Goal: Task Accomplishment & Management: Use online tool/utility

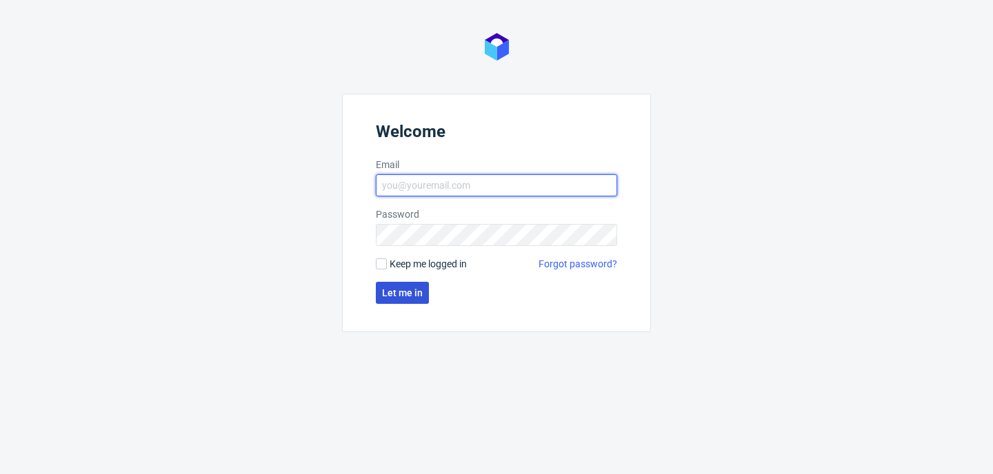
type input "[PERSON_NAME][EMAIL_ADDRESS][PERSON_NAME][DOMAIN_NAME]"
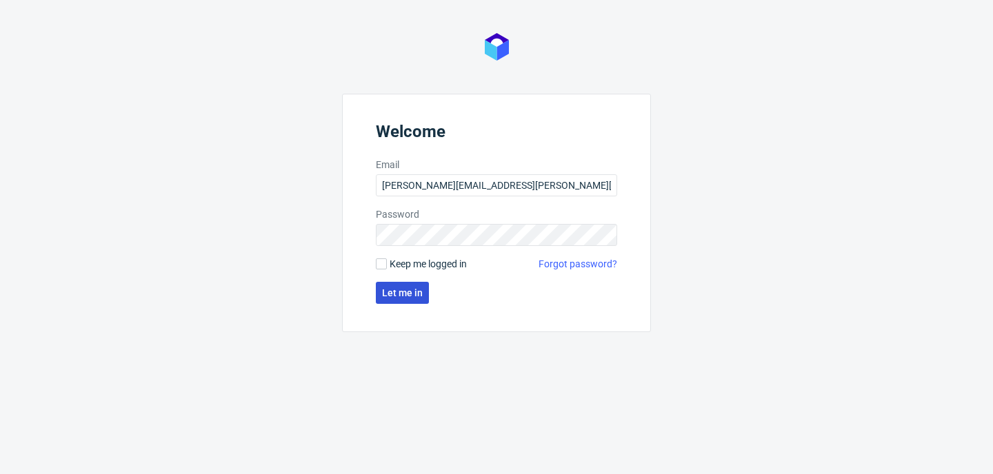
click at [395, 296] on span "Let me in" at bounding box center [402, 293] width 41 height 10
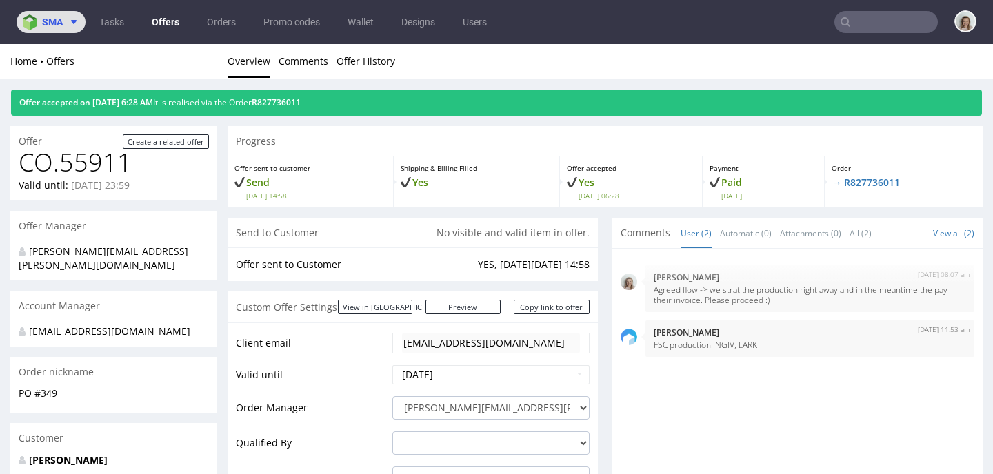
click at [49, 24] on span "sma" at bounding box center [52, 22] width 21 height 10
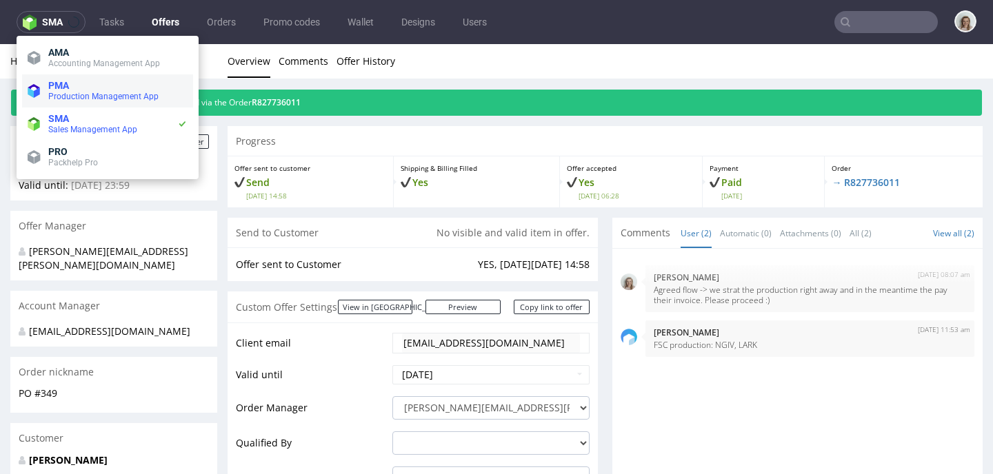
click at [65, 95] on span "Production Management App" at bounding box center [103, 97] width 110 height 10
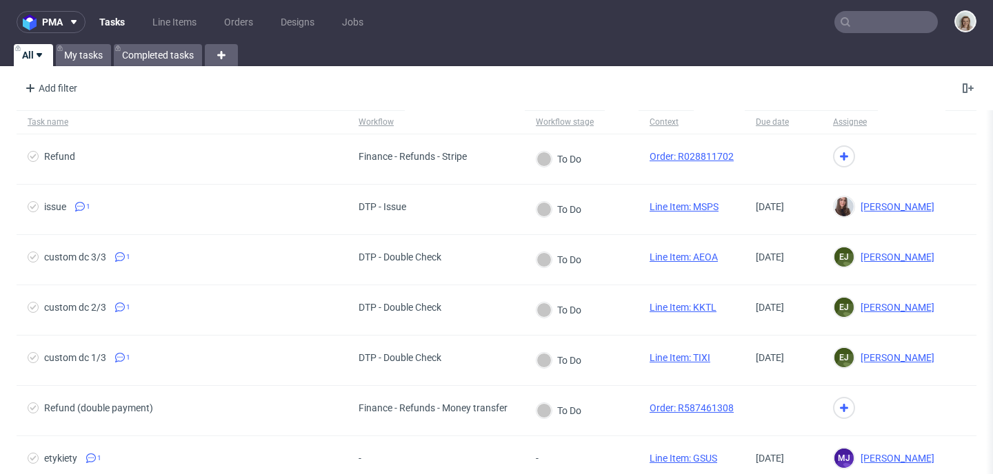
click at [900, 22] on input "text" at bounding box center [885, 22] width 103 height 22
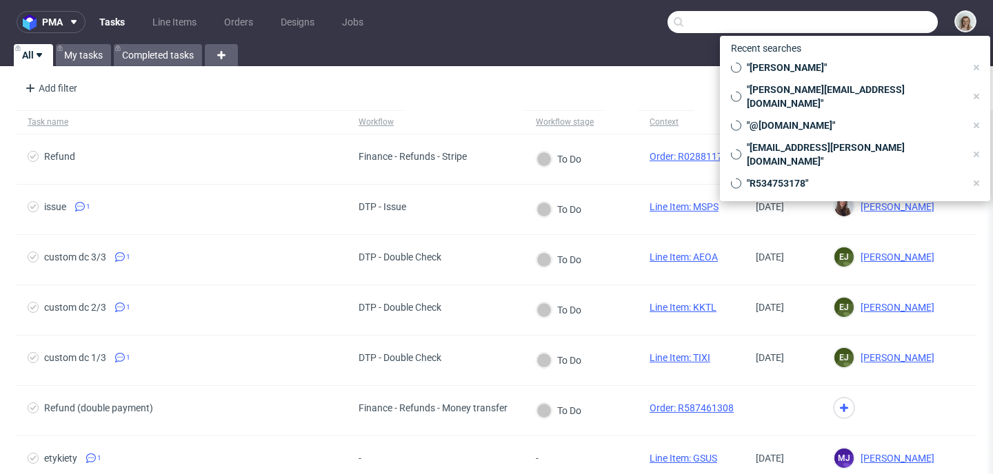
paste input "R087727113"
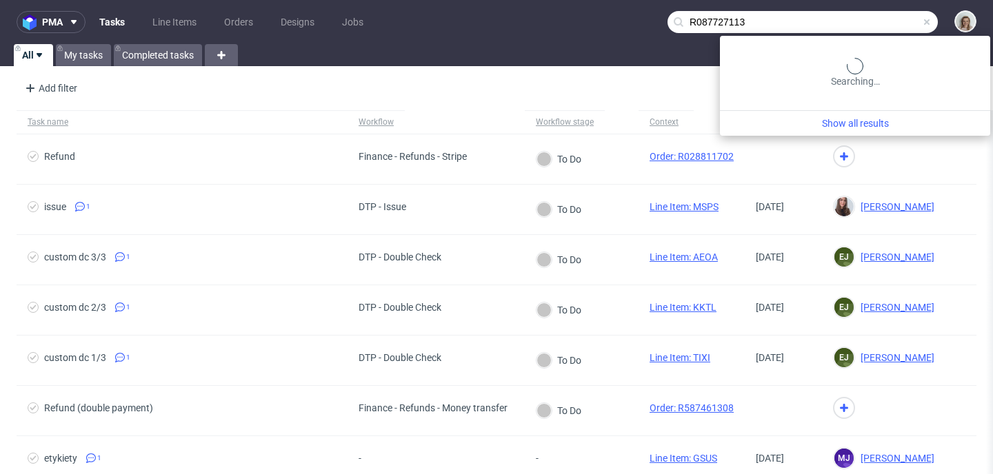
type input "R087727113"
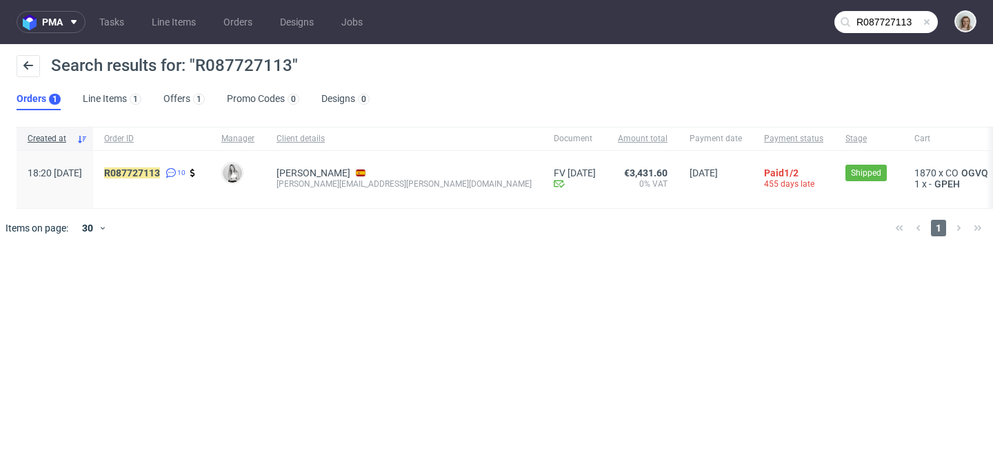
click at [932, 24] on span at bounding box center [926, 22] width 11 height 11
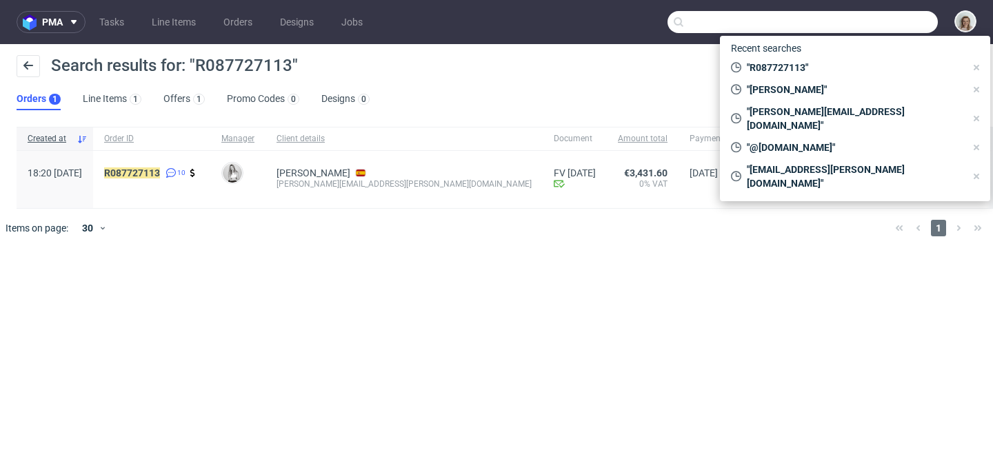
click at [923, 21] on input "text" at bounding box center [802, 22] width 270 height 22
paste input "R520315058"
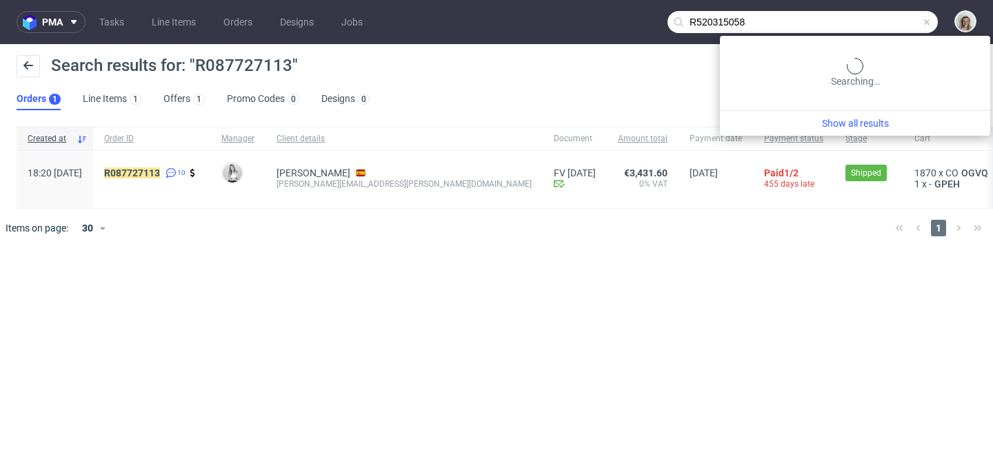
type input "R520315058"
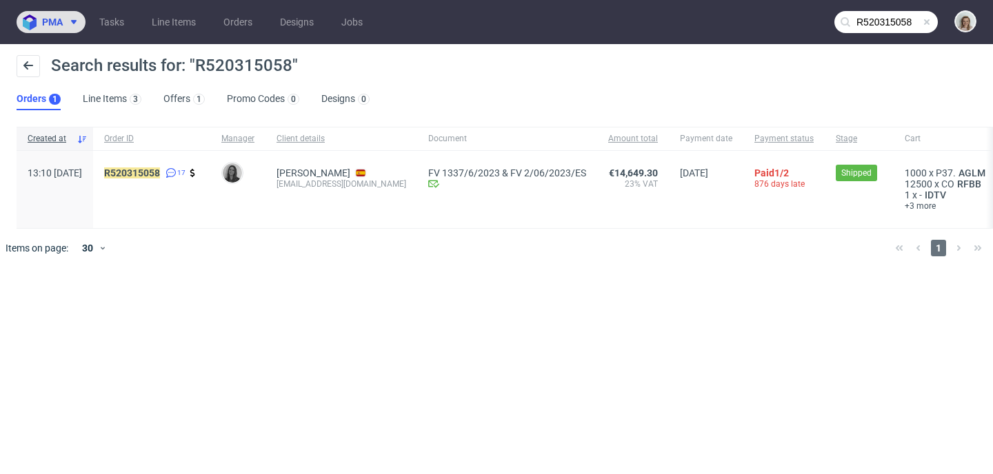
click at [72, 17] on icon at bounding box center [73, 22] width 11 height 11
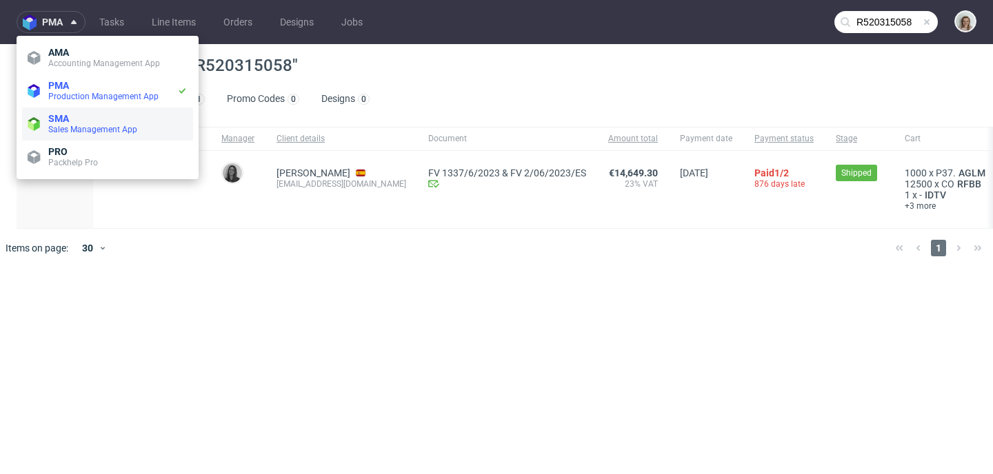
click at [87, 134] on span "Sales Management App" at bounding box center [117, 129] width 139 height 11
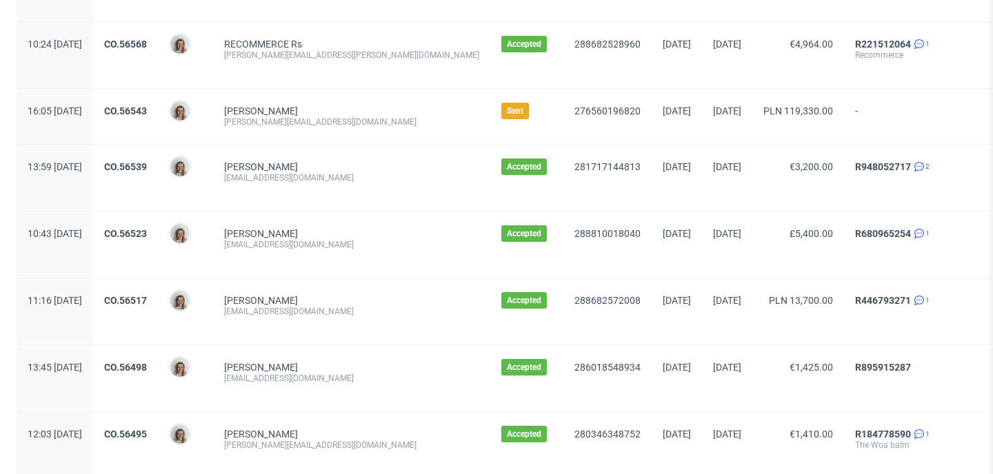
scroll to position [839, 0]
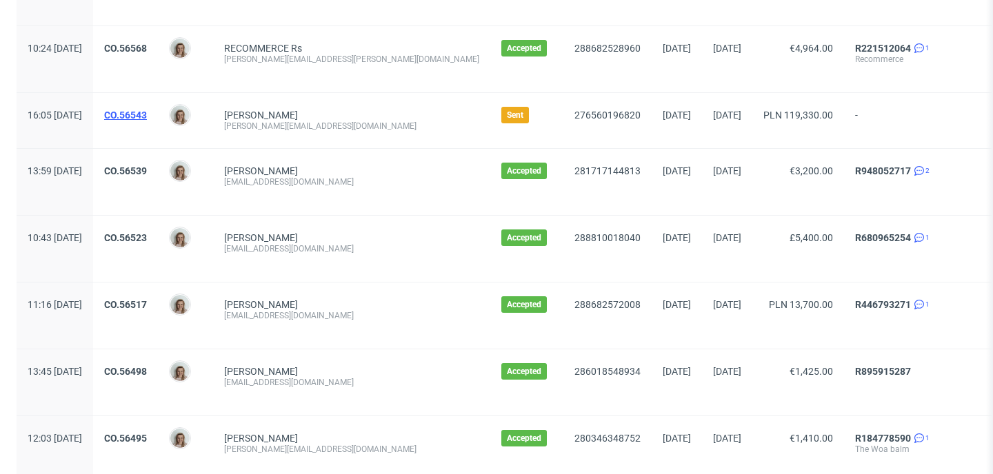
click at [145, 115] on link "CO.56543" at bounding box center [125, 115] width 43 height 11
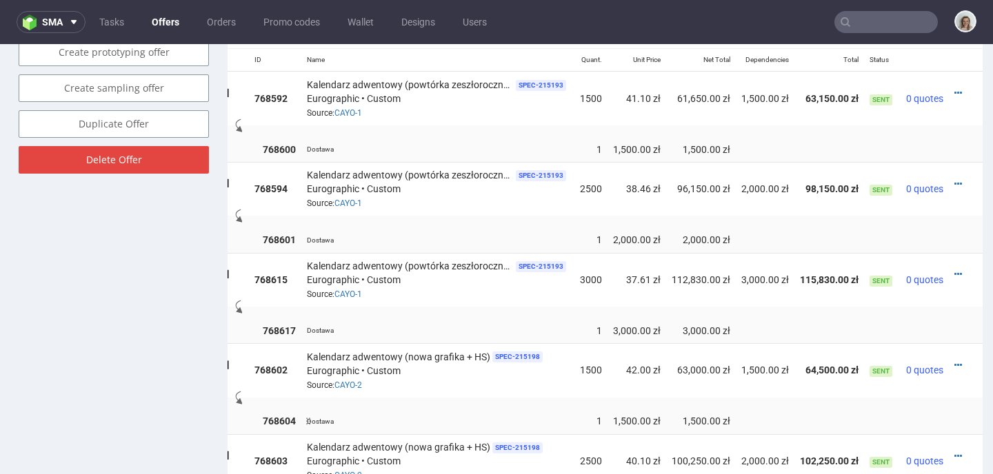
scroll to position [845, 0]
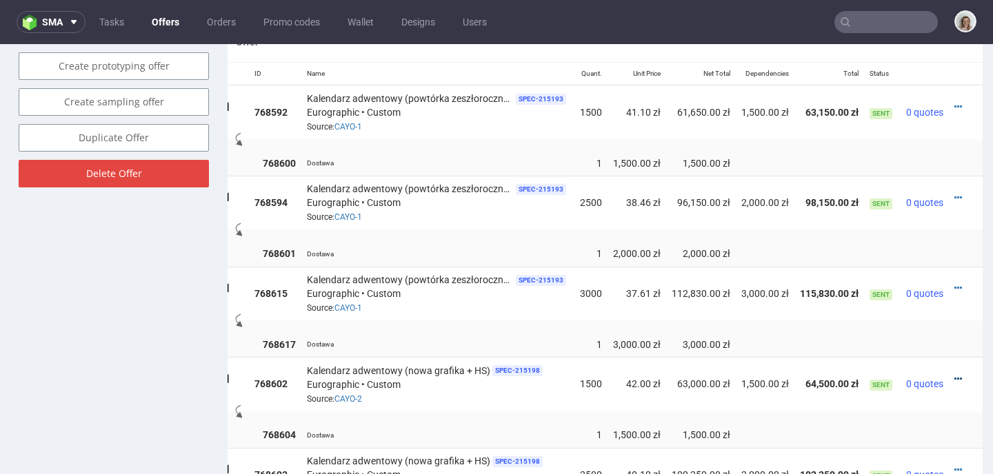
click at [954, 374] on icon at bounding box center [958, 379] width 8 height 10
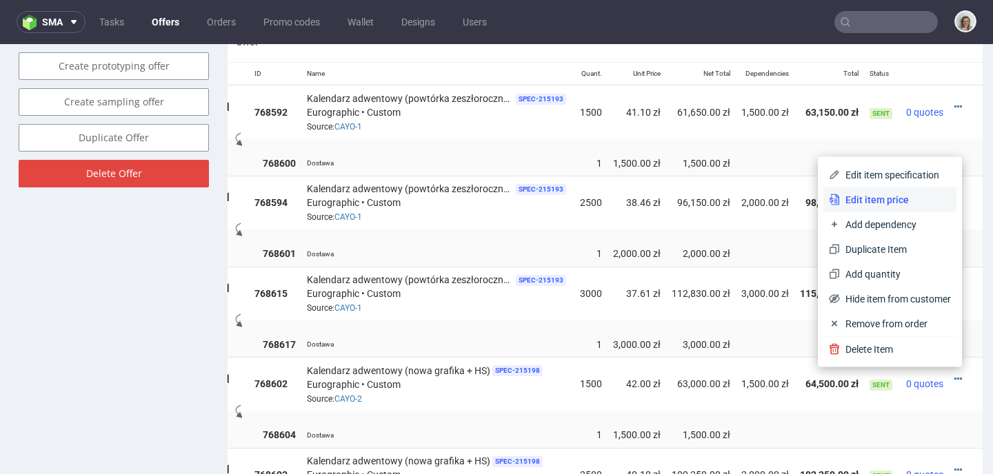
click at [875, 201] on span "Edit item price" at bounding box center [895, 200] width 111 height 14
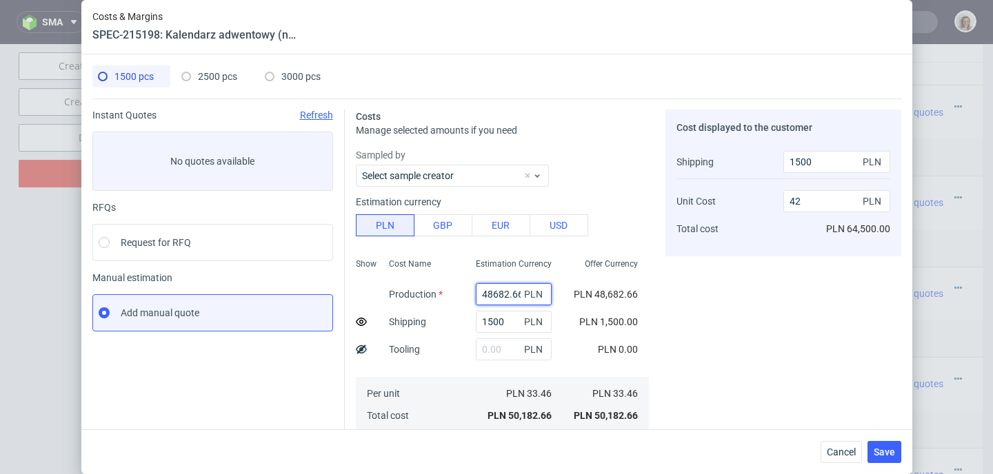
scroll to position [0, 3]
drag, startPoint x: 465, startPoint y: 294, endPoint x: 512, endPoint y: 292, distance: 46.9
click at [512, 292] on div "48682.66 PLN" at bounding box center [514, 294] width 76 height 22
paste input "000"
type input "48 000"
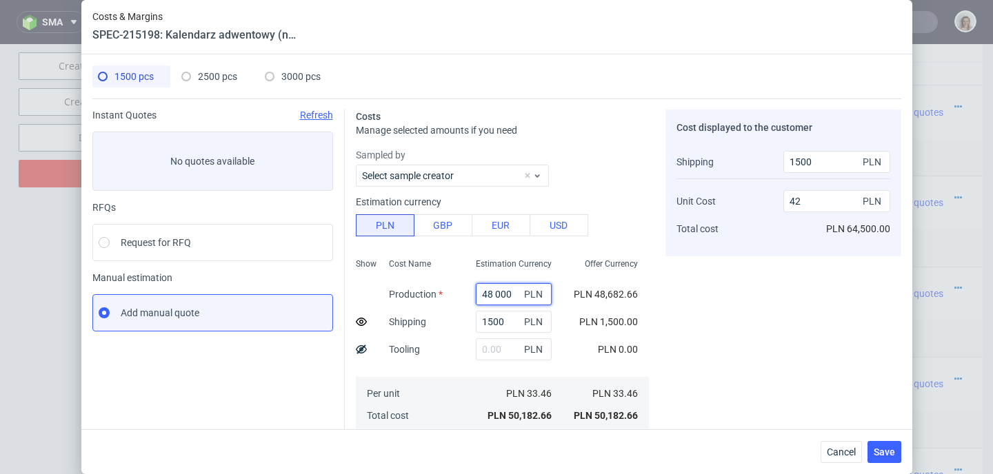
scroll to position [0, 0]
type input "0.29"
type input "48000"
type input "41.42"
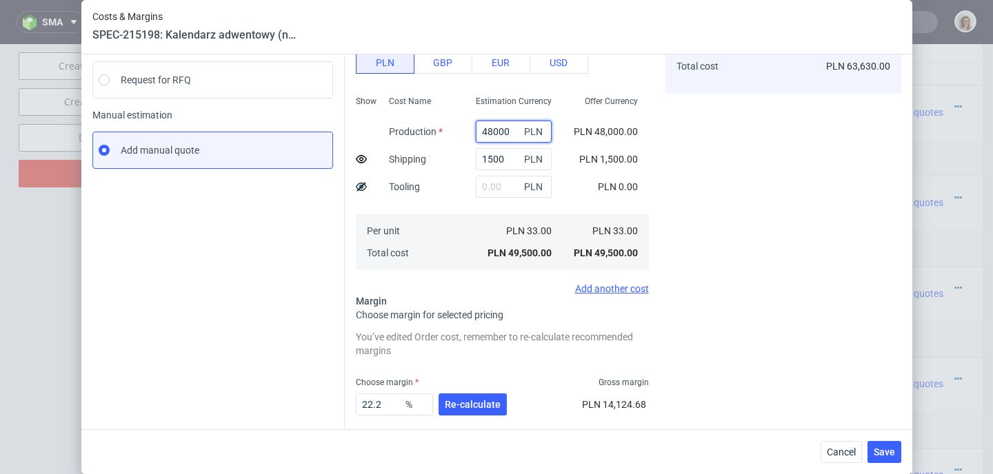
scroll to position [234, 0]
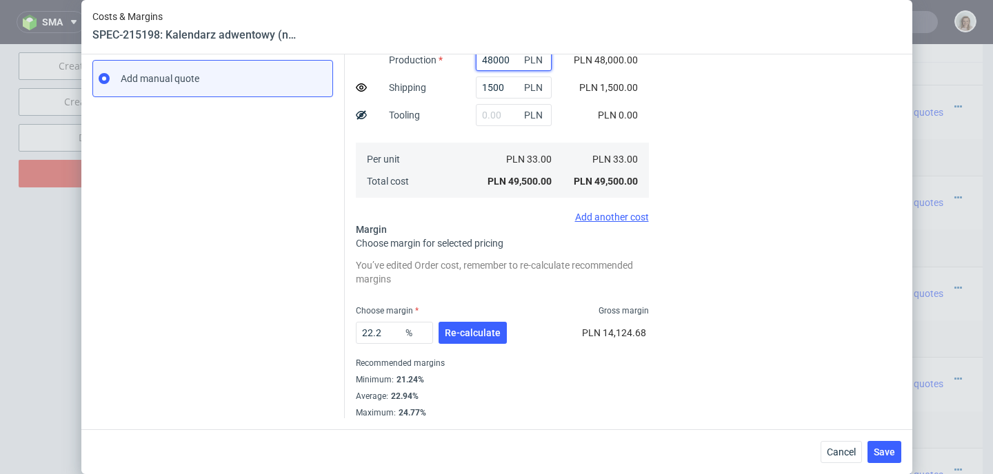
type input "48000"
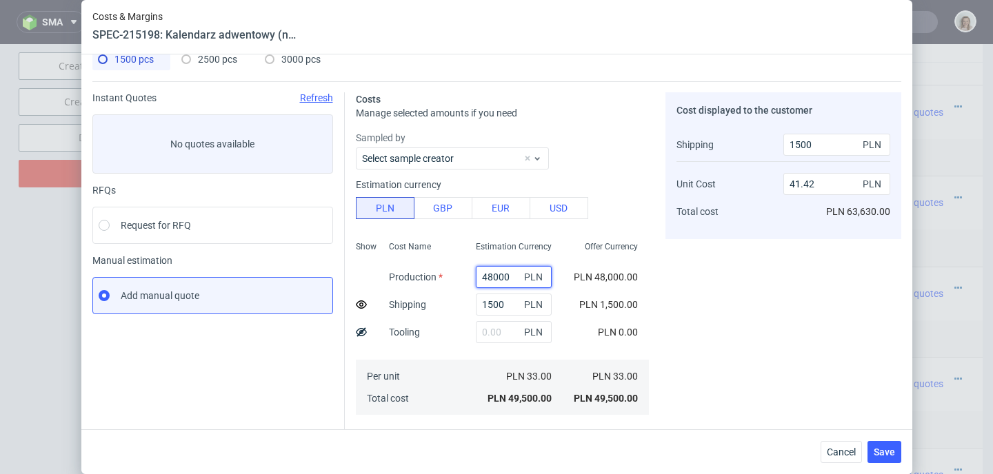
scroll to position [0, 0]
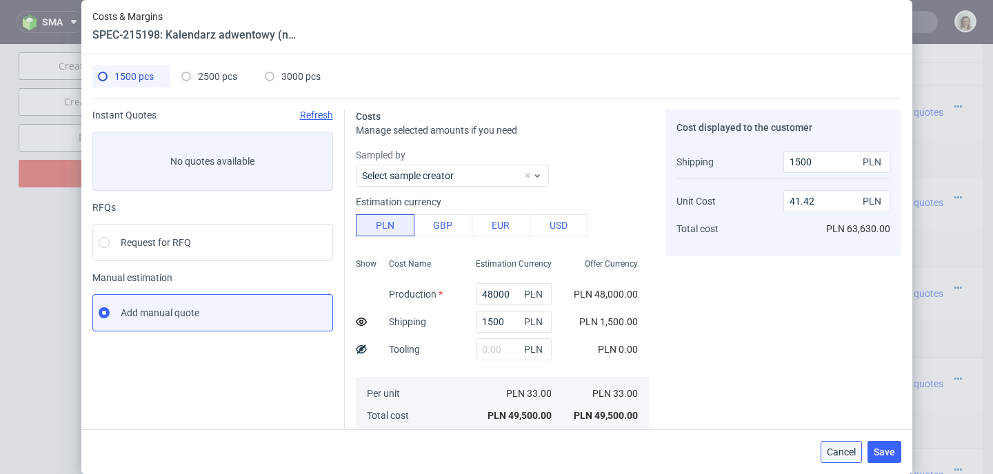
click at [847, 452] on span "Cancel" at bounding box center [841, 452] width 29 height 10
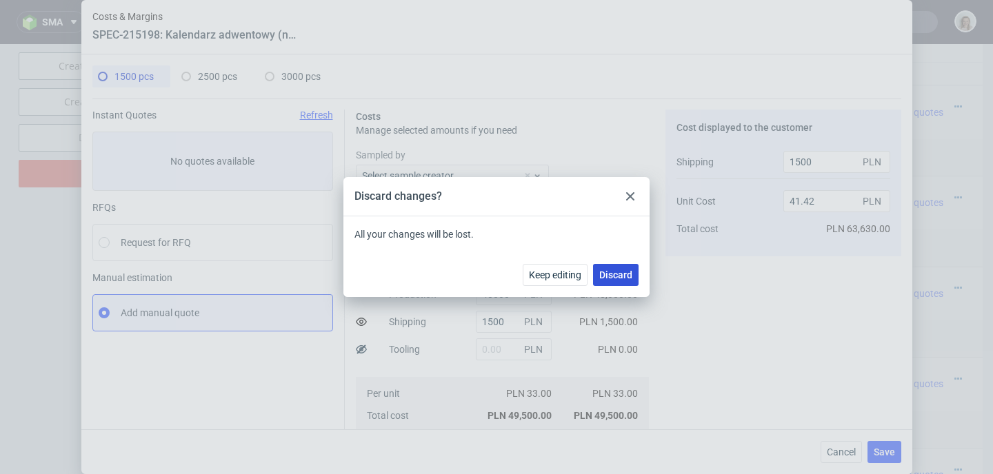
click at [624, 281] on button "Discard" at bounding box center [616, 275] width 46 height 22
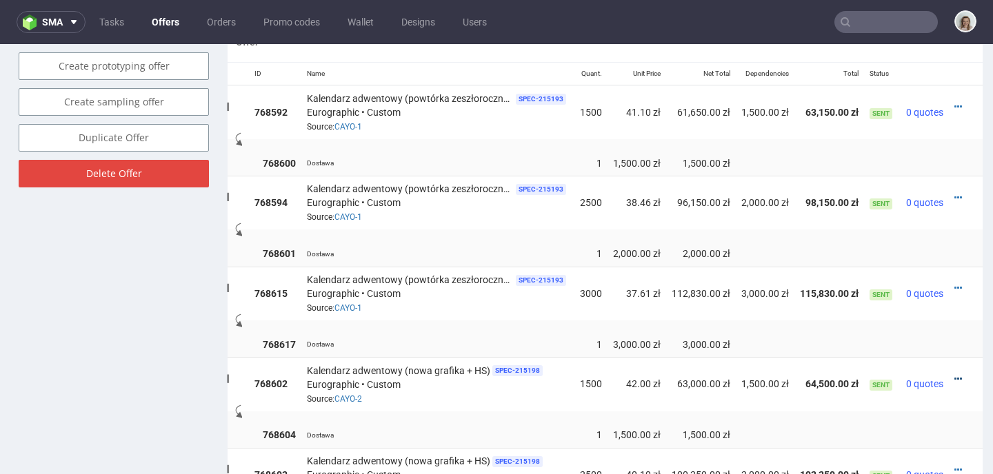
click at [954, 374] on icon at bounding box center [958, 379] width 8 height 10
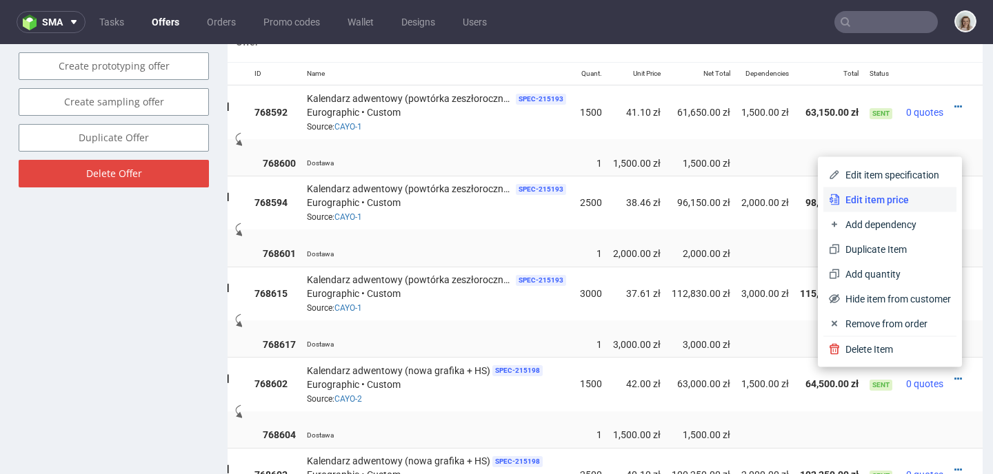
click at [856, 199] on span "Edit item price" at bounding box center [895, 200] width 111 height 14
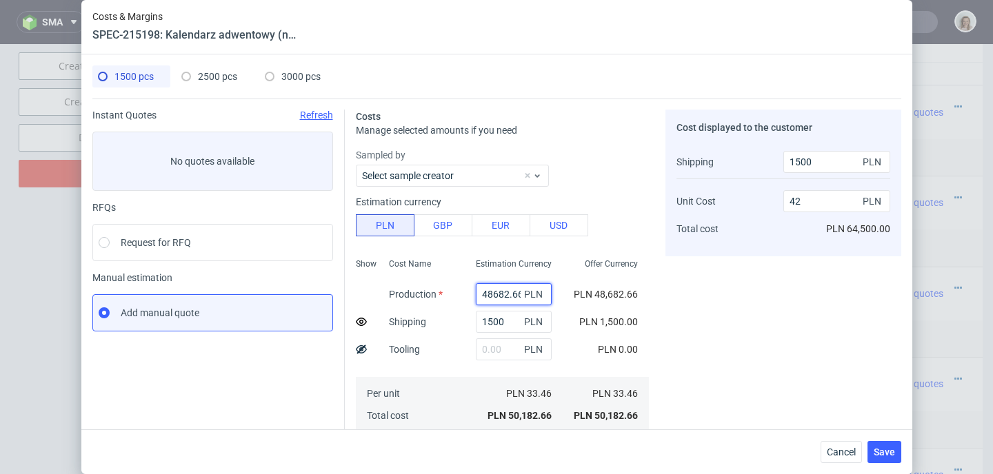
scroll to position [0, 3]
drag, startPoint x: 477, startPoint y: 289, endPoint x: 503, endPoint y: 290, distance: 25.5
click at [503, 290] on input "48682.66" at bounding box center [514, 294] width 76 height 22
type input "48000"
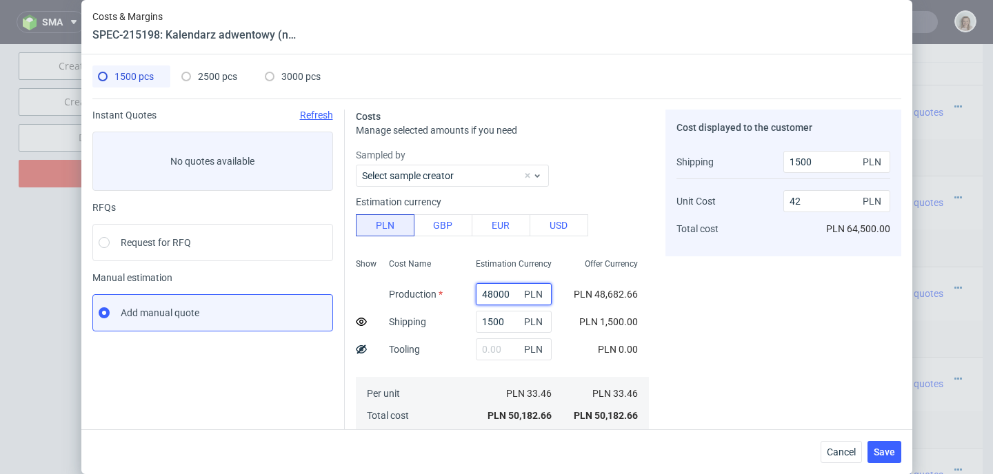
type input "41.42"
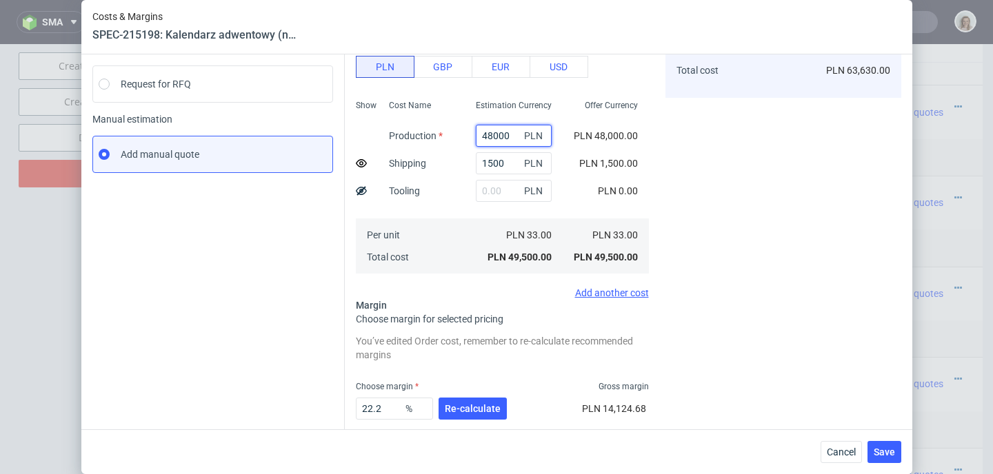
scroll to position [234, 0]
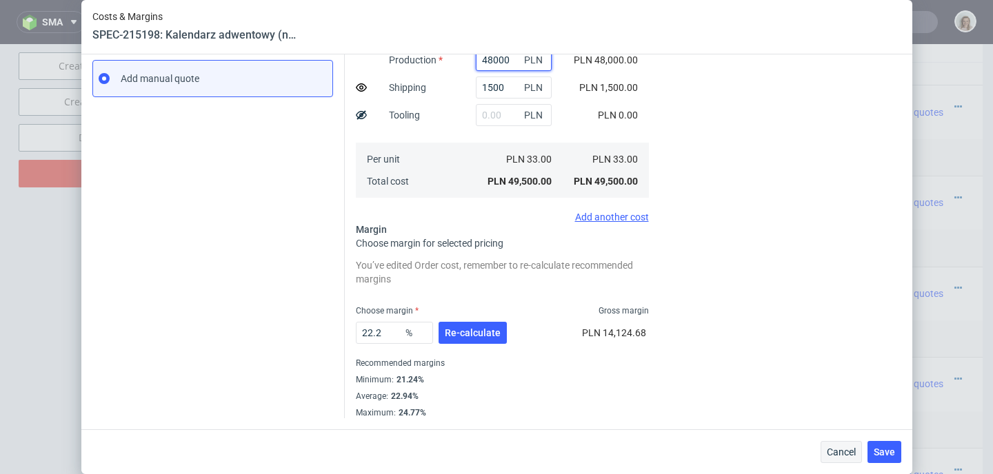
type input "48000"
click at [845, 454] on span "Cancel" at bounding box center [841, 452] width 29 height 10
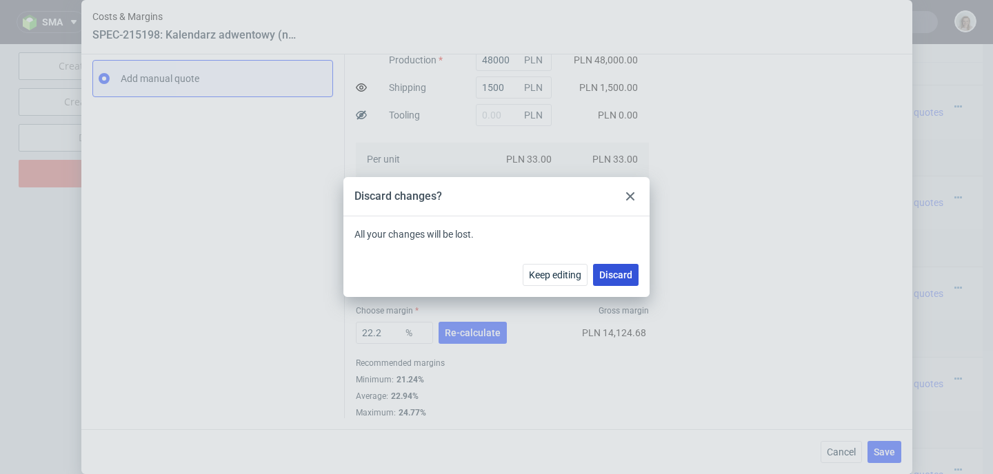
click at [595, 268] on button "Discard" at bounding box center [616, 275] width 46 height 22
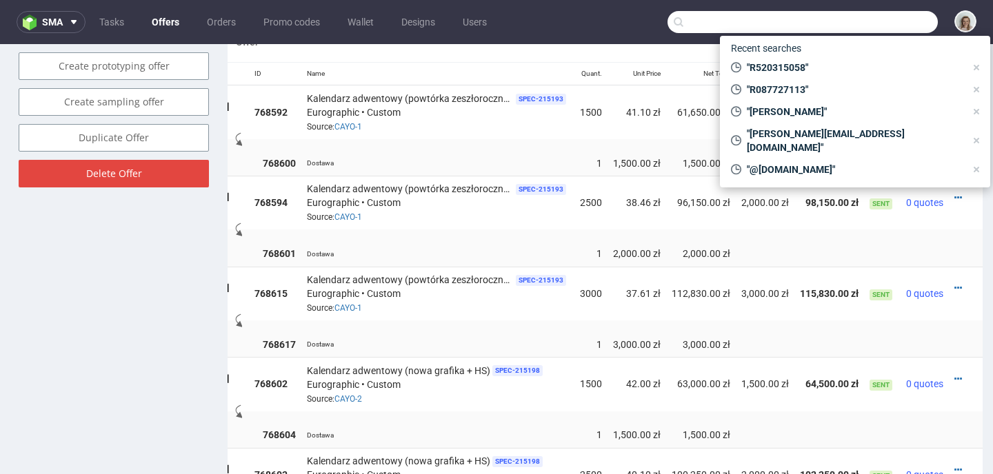
click at [867, 21] on input "text" at bounding box center [802, 22] width 270 height 22
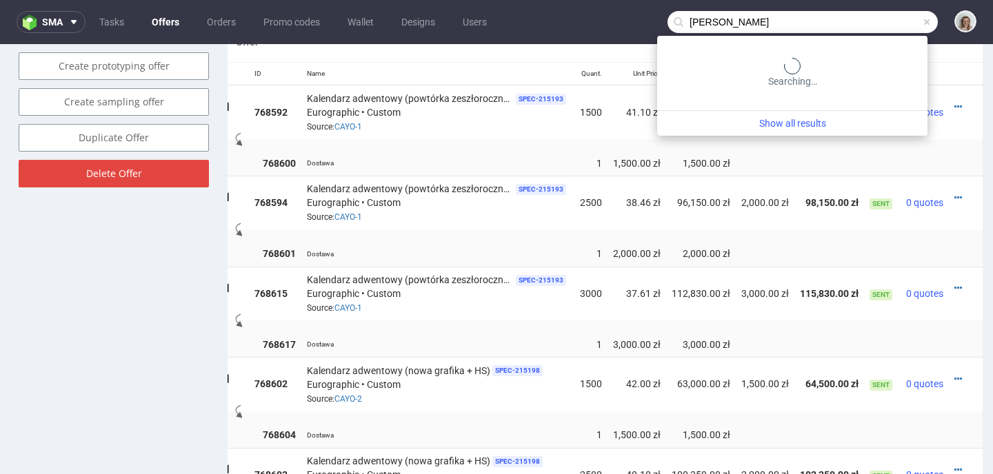
type input "[PERSON_NAME]"
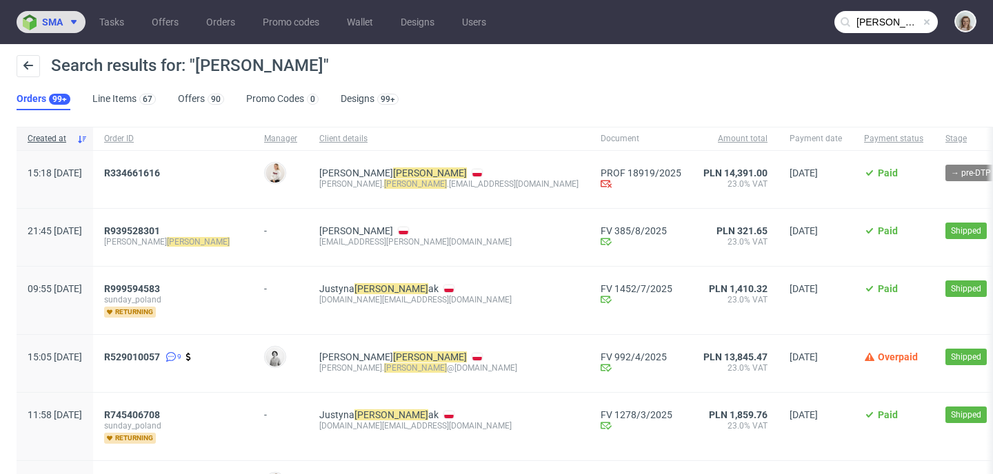
click at [67, 29] on button "sma" at bounding box center [51, 22] width 69 height 22
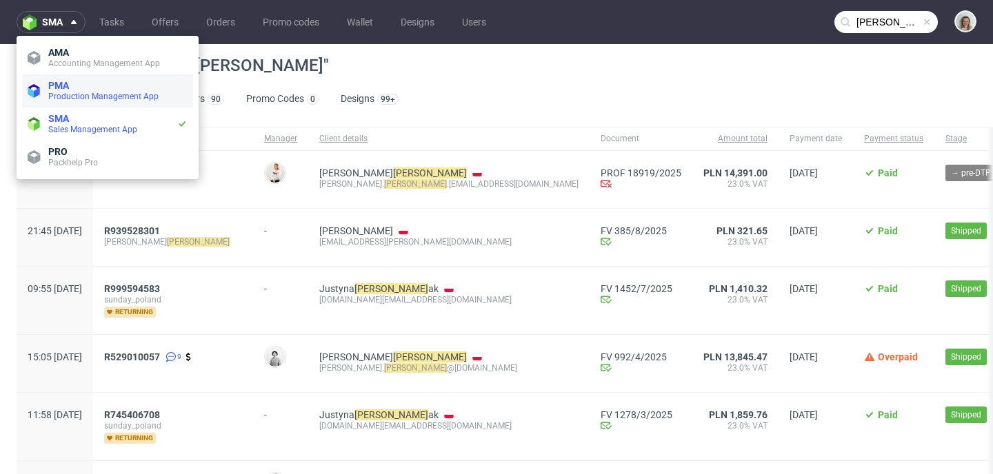
click at [80, 90] on span "PMA" at bounding box center [117, 85] width 139 height 11
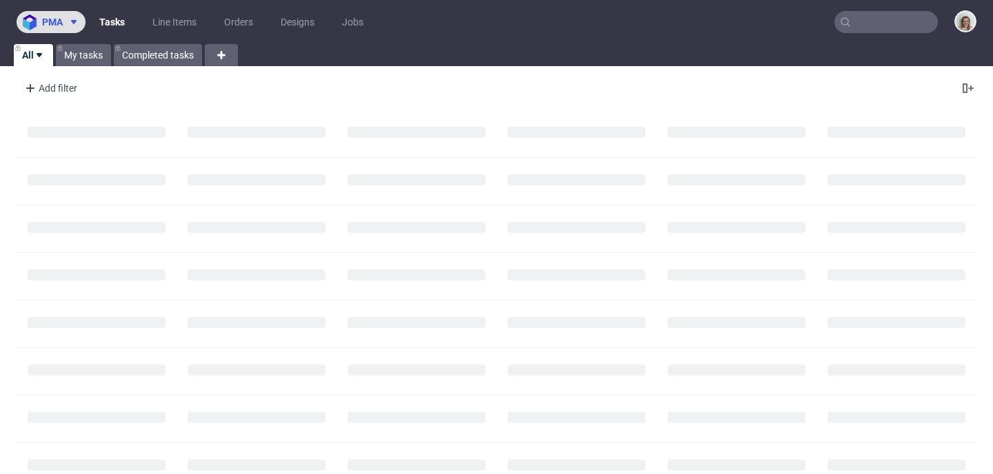
click at [59, 23] on span "pma" at bounding box center [52, 22] width 21 height 10
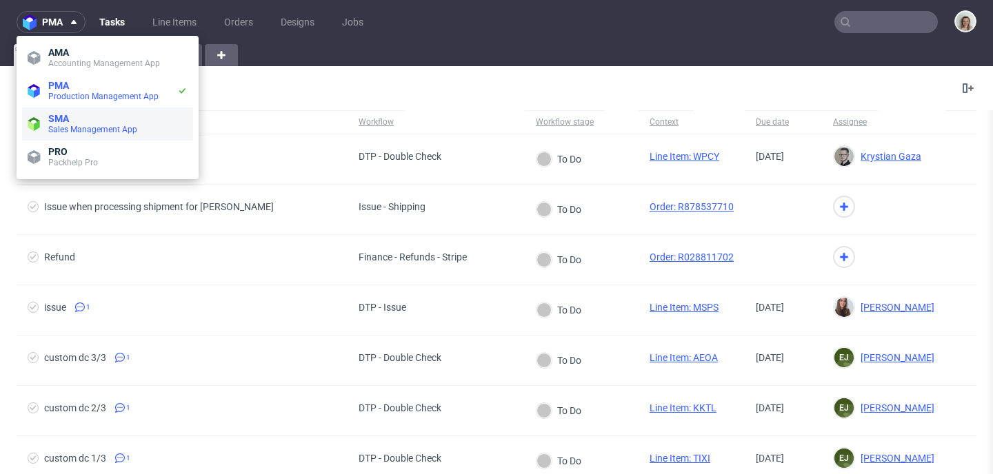
click at [72, 120] on span "SMA" at bounding box center [117, 118] width 139 height 11
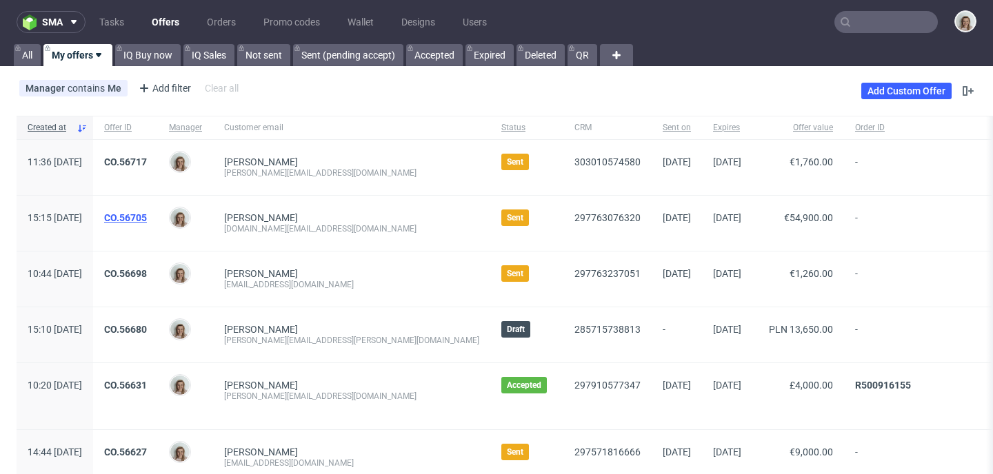
click at [147, 212] on link "CO.56705" at bounding box center [125, 217] width 43 height 11
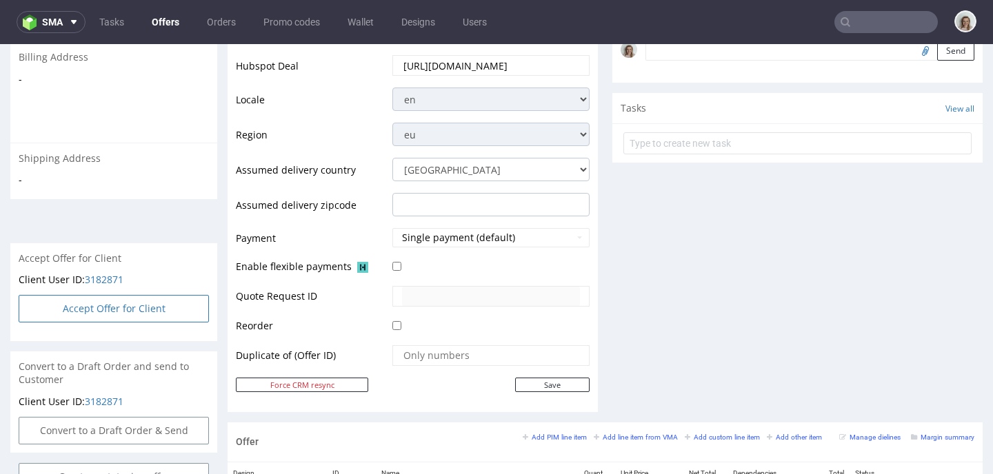
scroll to position [189, 0]
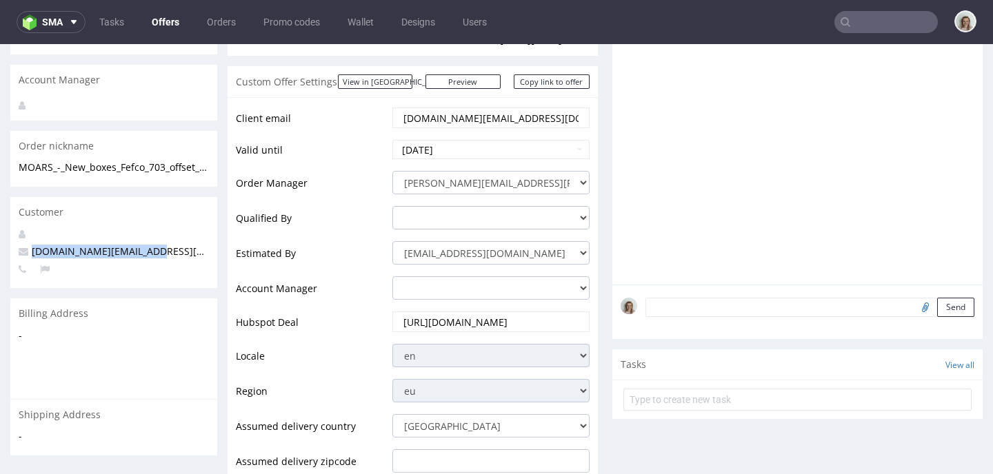
drag, startPoint x: 163, startPoint y: 243, endPoint x: 21, endPoint y: 237, distance: 142.9
click at [21, 245] on p "[DOMAIN_NAME][EMAIL_ADDRESS][DOMAIN_NAME]" at bounding box center [114, 252] width 190 height 14
copy span "[DOMAIN_NAME][EMAIL_ADDRESS][DOMAIN_NAME]"
click at [48, 22] on span "sma" at bounding box center [52, 22] width 21 height 10
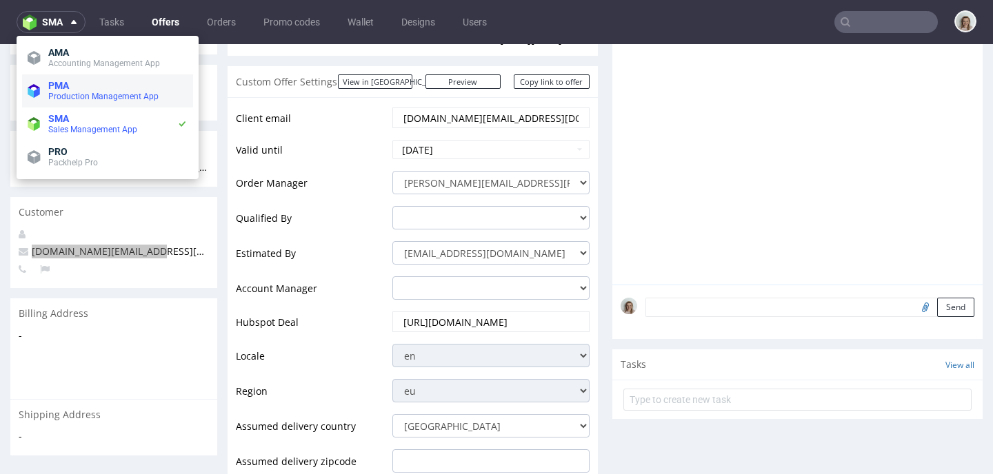
click at [74, 100] on span "Production Management App" at bounding box center [103, 97] width 110 height 10
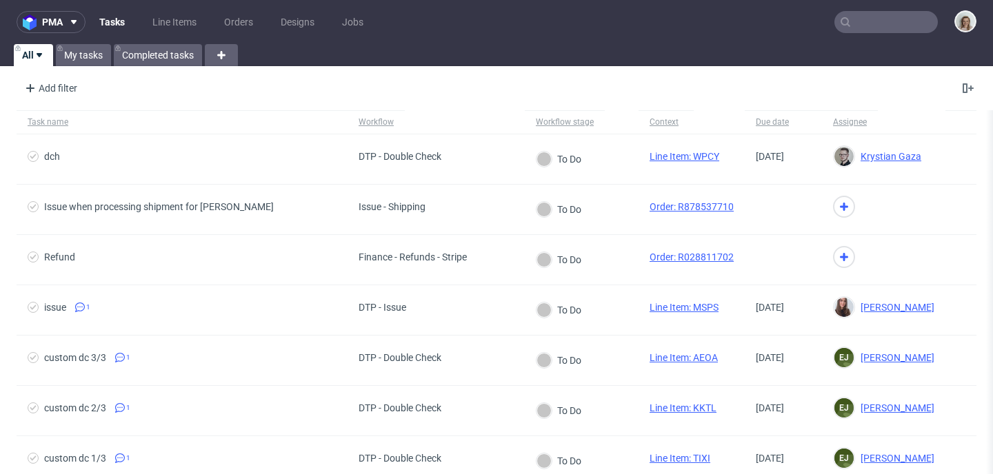
click at [869, 21] on input "text" at bounding box center [885, 22] width 103 height 22
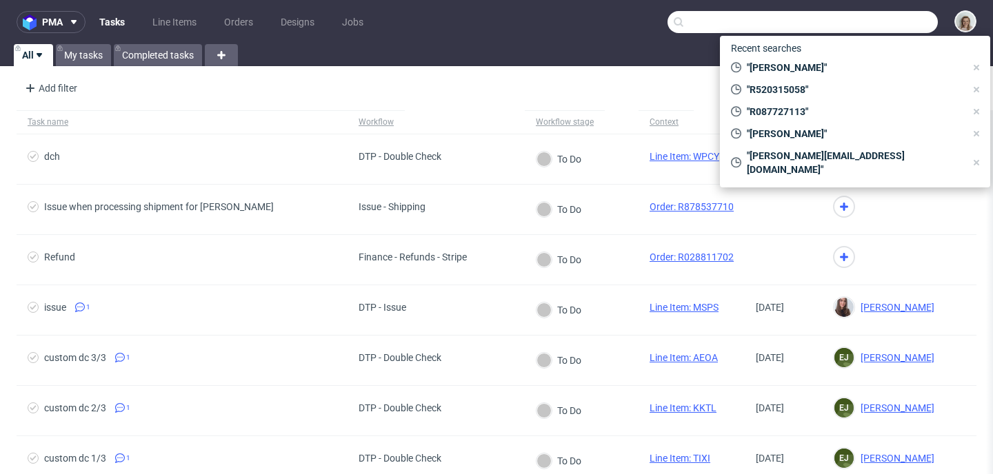
paste input "[DOMAIN_NAME][EMAIL_ADDRESS][DOMAIN_NAME]"
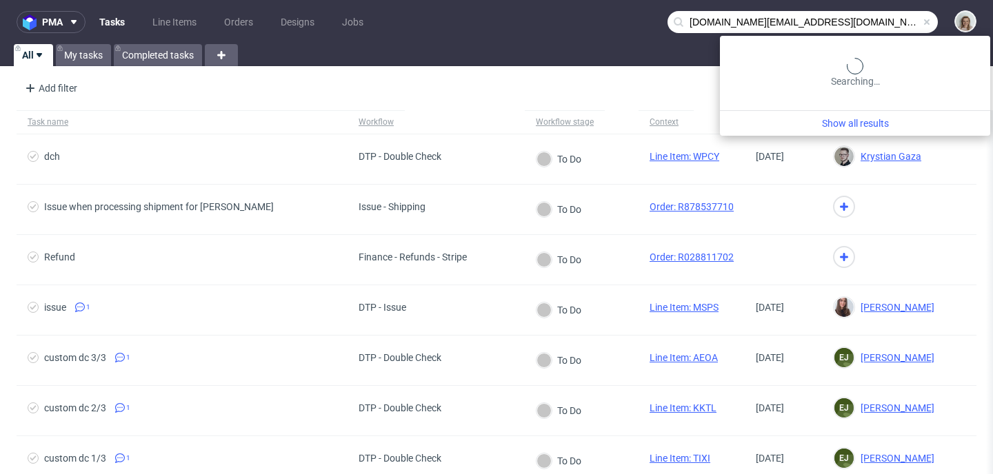
type input "[DOMAIN_NAME][EMAIL_ADDRESS][DOMAIN_NAME]"
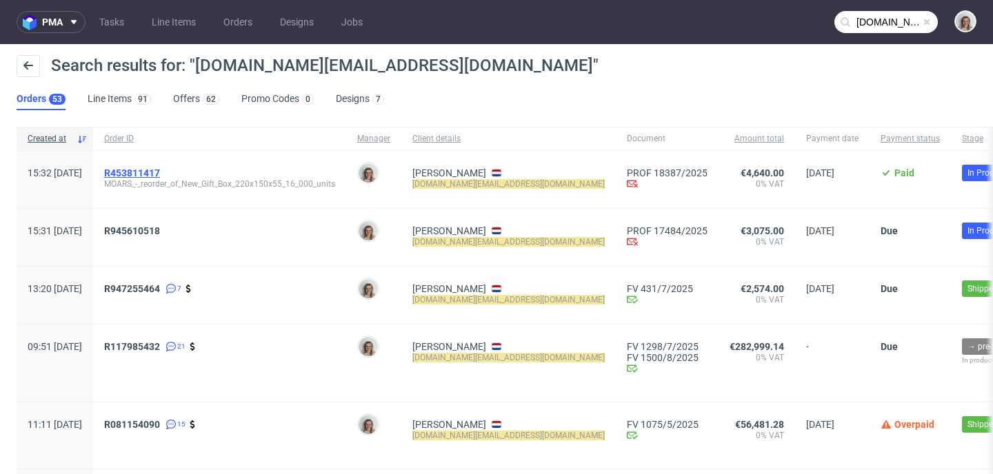
click at [160, 170] on span "R453811417" at bounding box center [132, 173] width 56 height 11
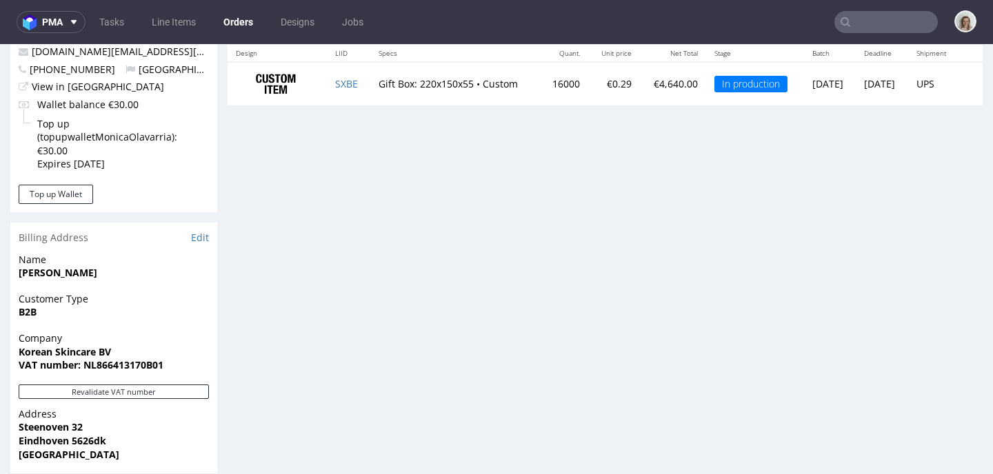
scroll to position [938, 0]
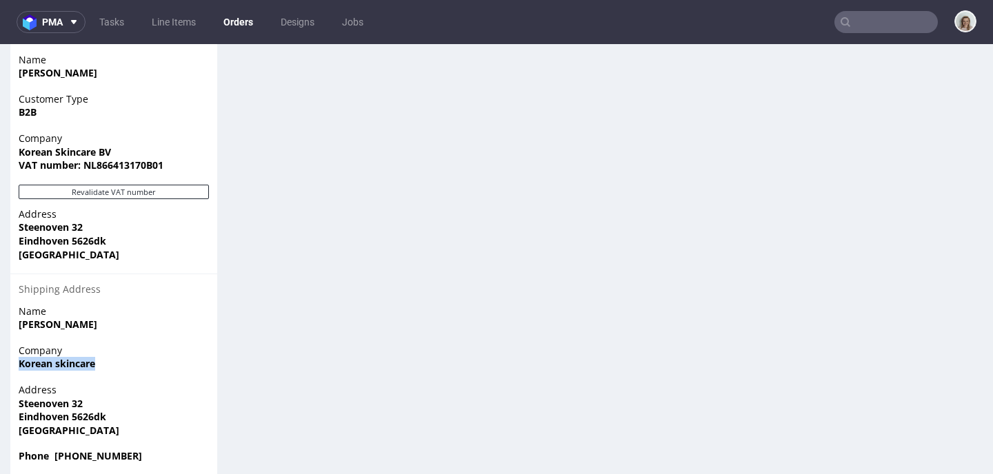
drag, startPoint x: 108, startPoint y: 352, endPoint x: 14, endPoint y: 356, distance: 94.6
click at [14, 356] on div "Company Korean skincare" at bounding box center [113, 363] width 207 height 39
copy strong "Korean skincare"
